Goal: Transaction & Acquisition: Purchase product/service

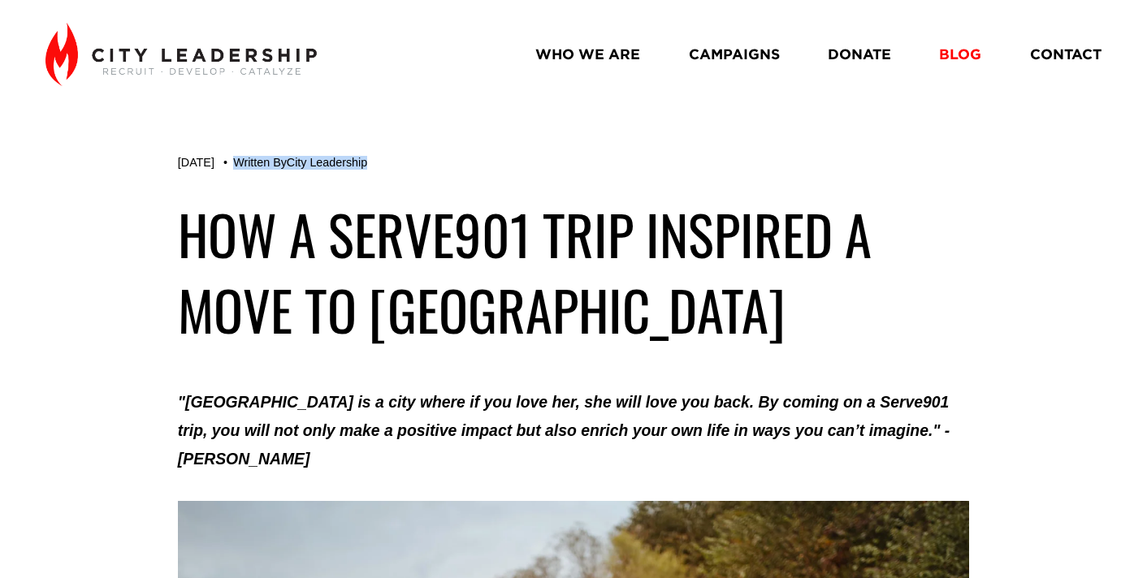
click at [875, 53] on link "DONATE" at bounding box center [859, 55] width 63 height 28
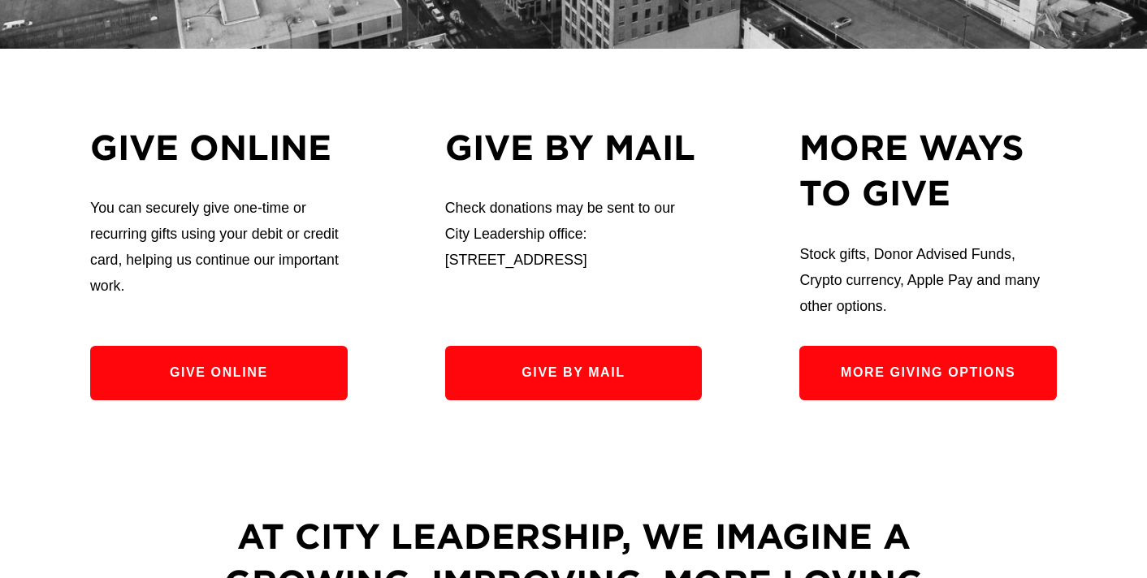
scroll to position [485, 0]
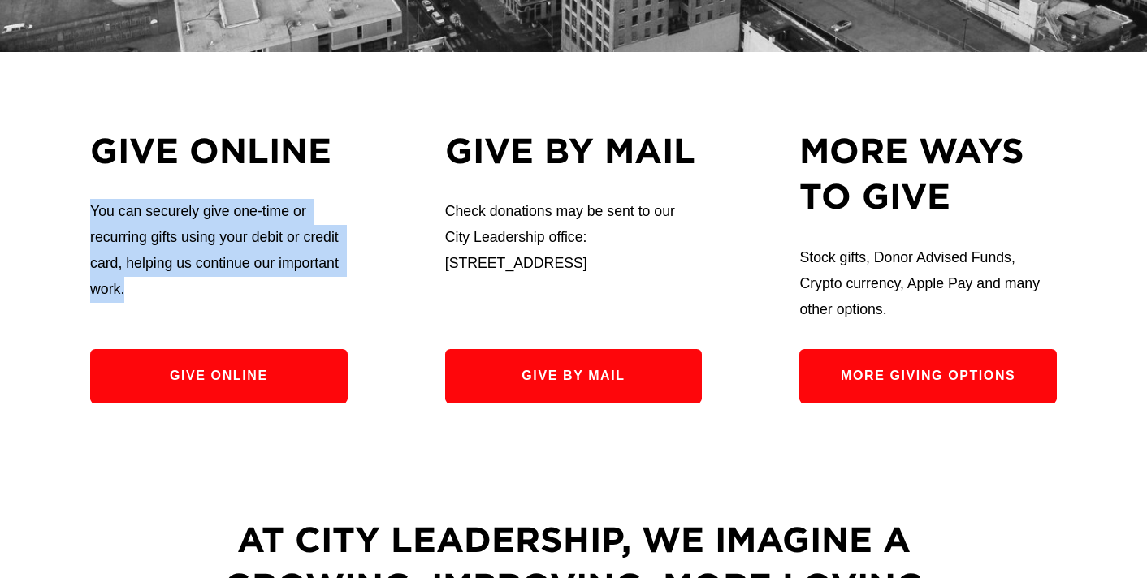
drag, startPoint x: 126, startPoint y: 284, endPoint x: 82, endPoint y: 217, distance: 80.4
click at [82, 217] on div "Give online You can securely give one-time or recurring gifts using your debit …" at bounding box center [573, 266] width 1147 height 276
copy p "You can securely give one-time or recurring gifts using your debit or credit ca…"
drag, startPoint x: 654, startPoint y: 271, endPoint x: 444, endPoint y: 217, distance: 216.5
click at [445, 217] on p "Check donations may be sent to our City Leadership office: 1350 Concourse Ave.,…" at bounding box center [573, 238] width 257 height 78
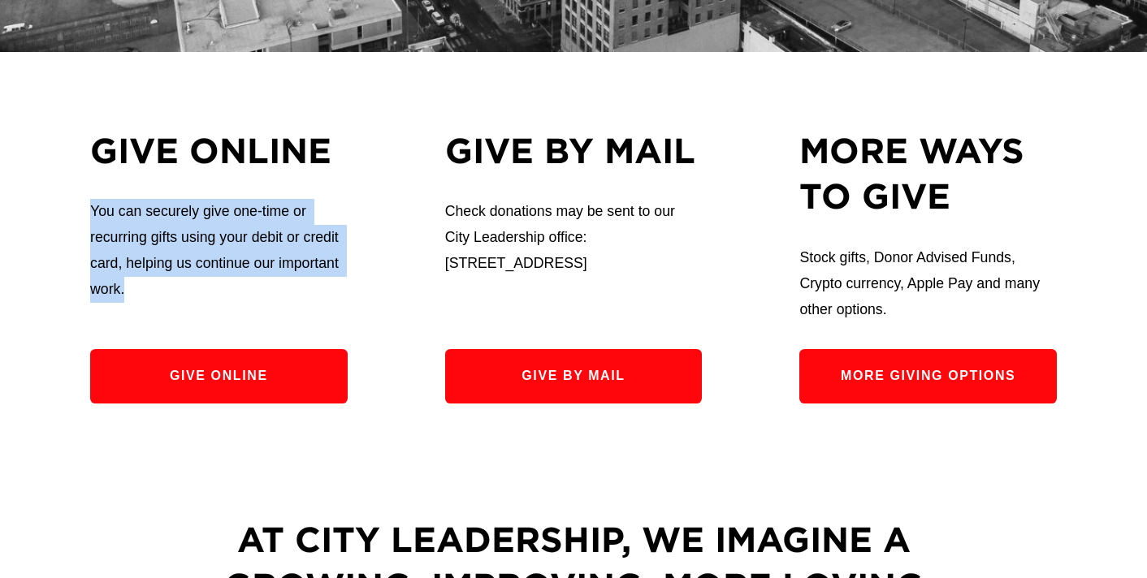
copy p "Check donations may be sent to our City Leadership office: 1350 Concourse Ave.,…"
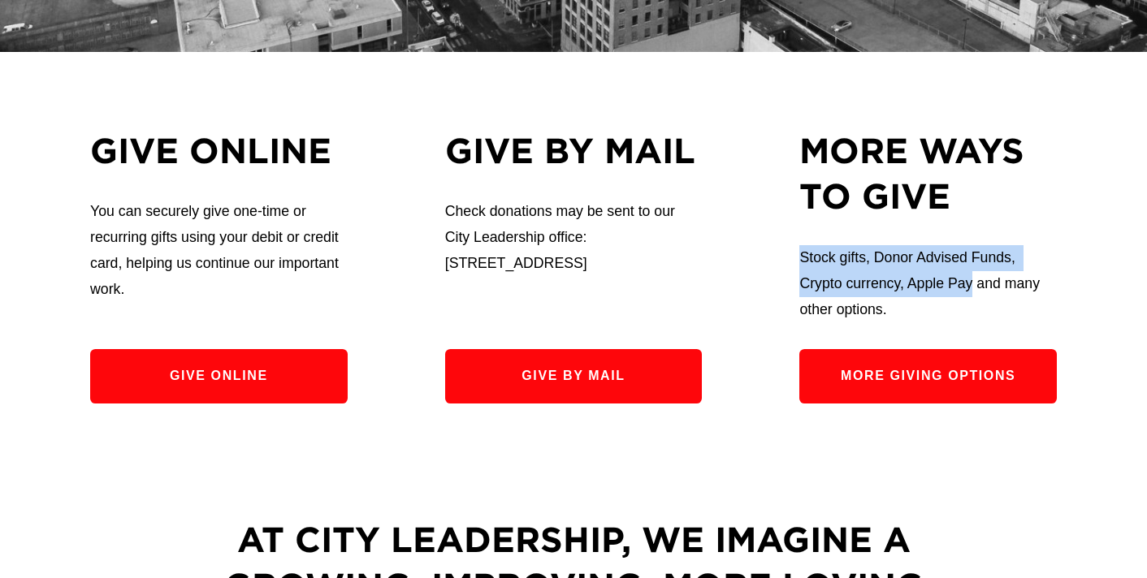
drag, startPoint x: 971, startPoint y: 289, endPoint x: 803, endPoint y: 269, distance: 169.4
click at [803, 269] on p "Stock gifts, Donor Advised Funds, Crypto currency, Apple Pay and many other opt…" at bounding box center [927, 284] width 257 height 78
copy p "Stock gifts, Donor Advised Funds, Crypto currency, Apple Pay"
click at [898, 372] on link "More Giving Options" at bounding box center [927, 376] width 257 height 54
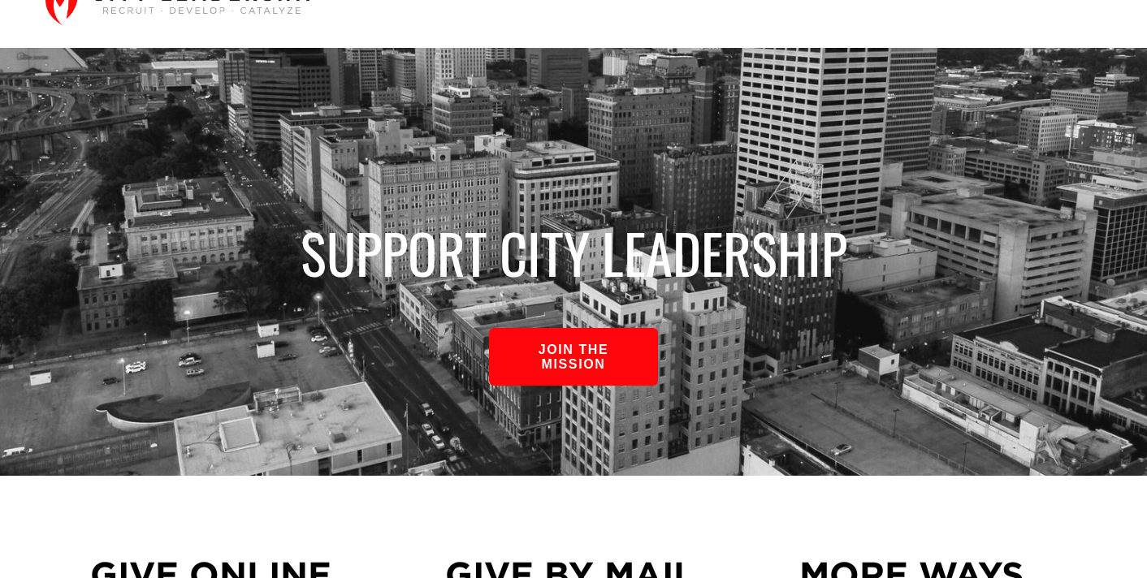
scroll to position [0, 0]
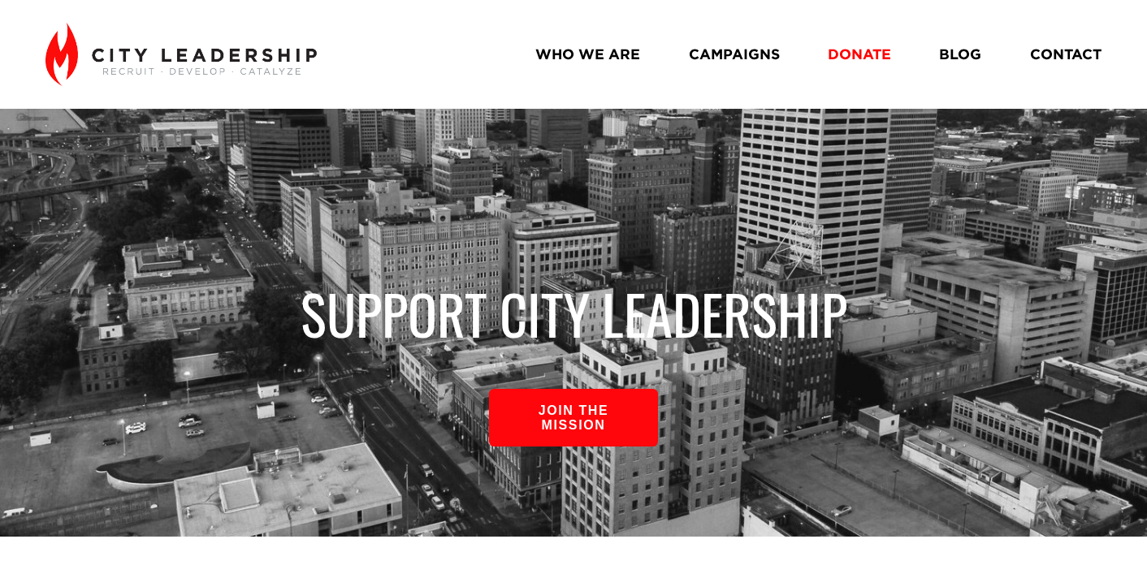
click at [620, 53] on link "WHO WE ARE" at bounding box center [587, 55] width 105 height 28
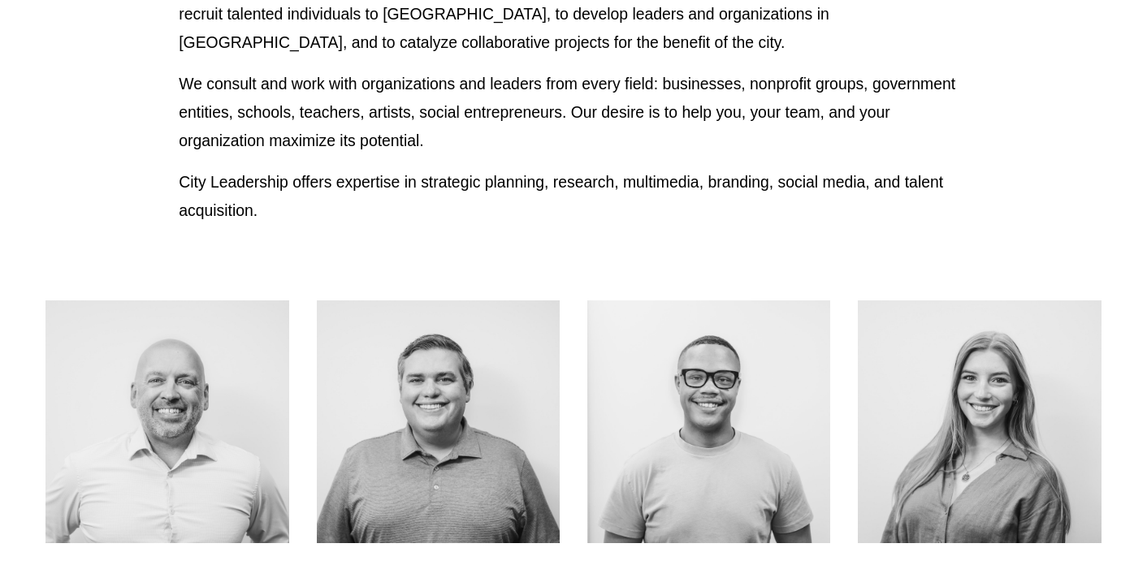
scroll to position [529, 0]
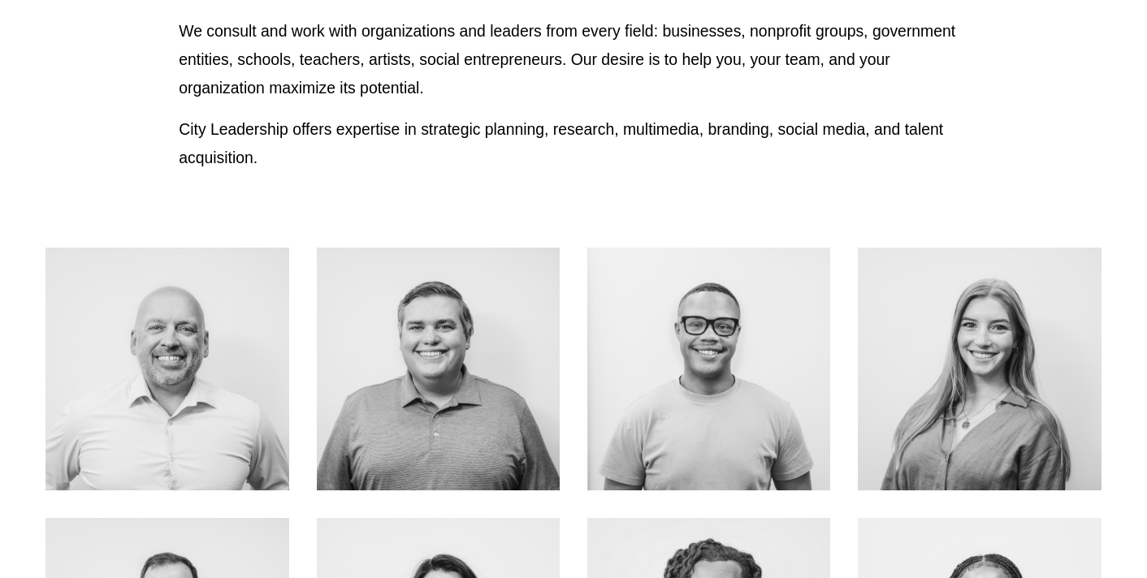
click at [226, 327] on div at bounding box center [166, 369] width 243 height 243
click at [185, 409] on link "About Me" at bounding box center [167, 404] width 129 height 43
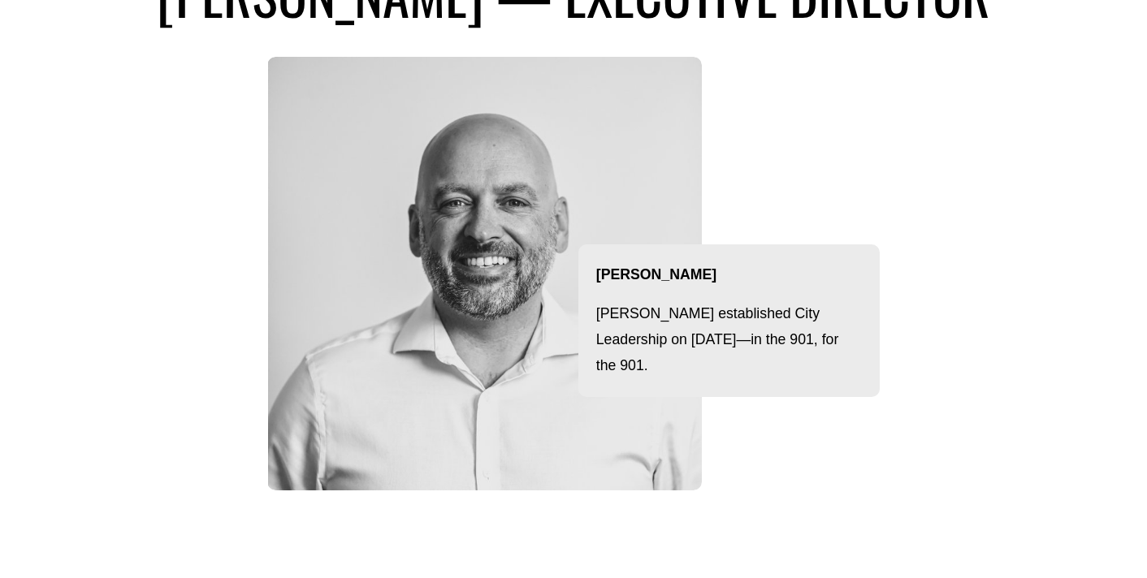
scroll to position [215, 0]
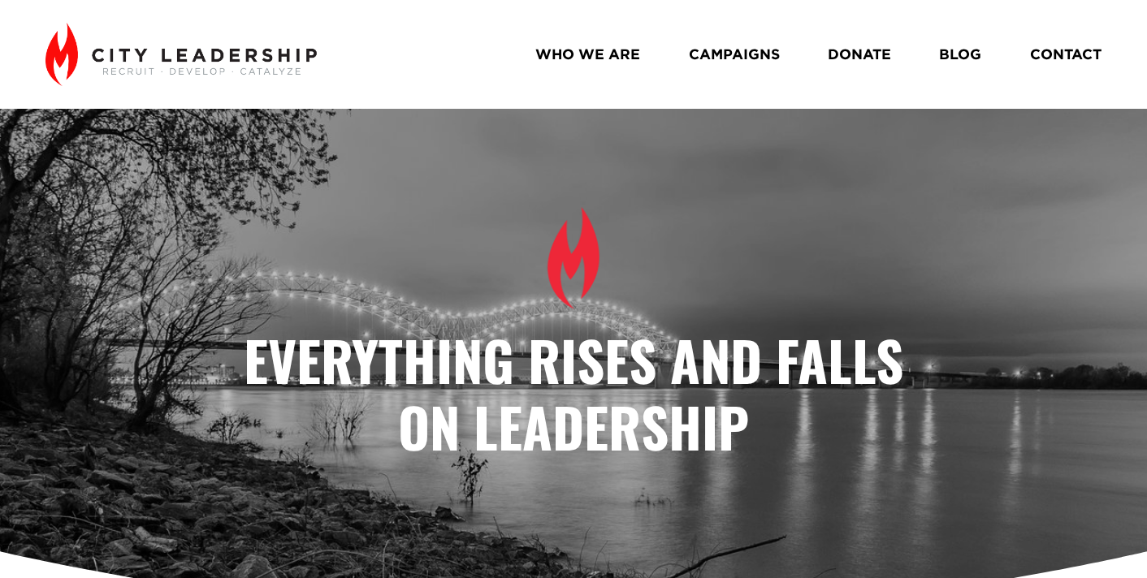
click at [959, 53] on link "BLOG" at bounding box center [960, 55] width 42 height 28
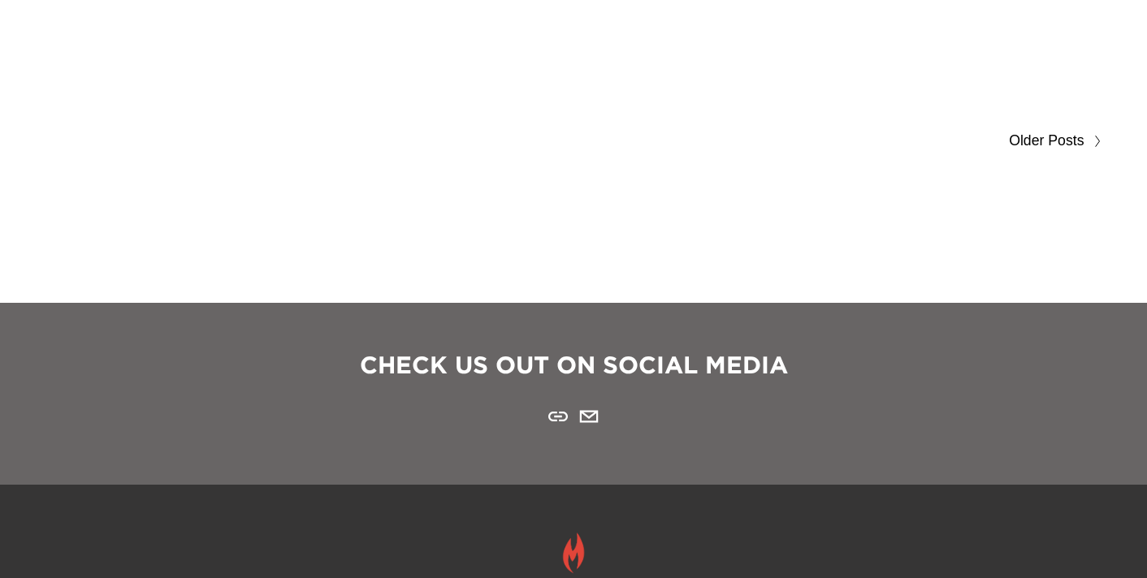
scroll to position [9019, 0]
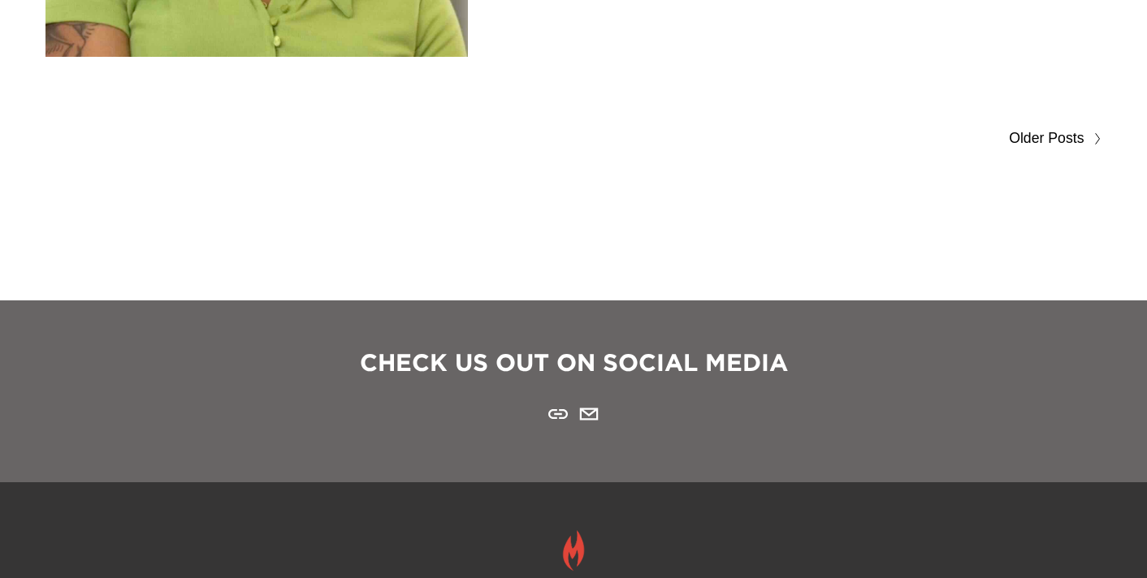
click at [1045, 129] on span "Older Posts" at bounding box center [1046, 139] width 75 height 26
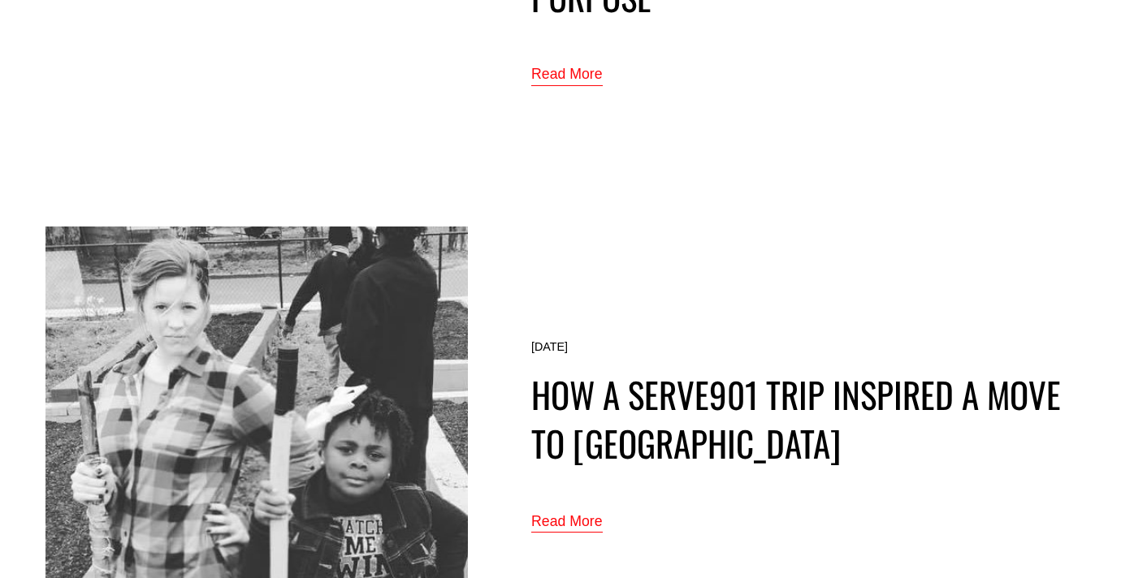
scroll to position [7975, 0]
